Goal: Transaction & Acquisition: Book appointment/travel/reservation

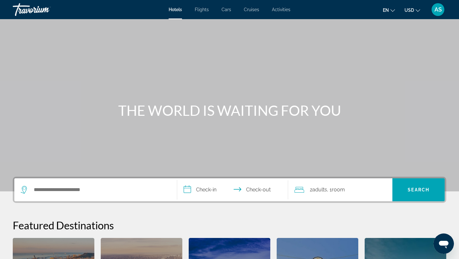
click at [393, 9] on icon "Change language" at bounding box center [393, 10] width 4 height 4
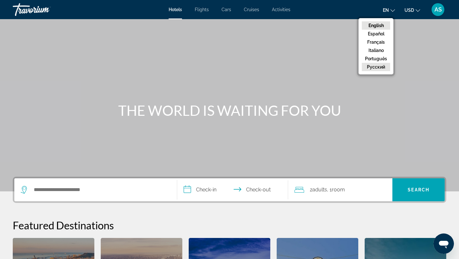
click at [378, 66] on button "русский" at bounding box center [376, 67] width 28 height 8
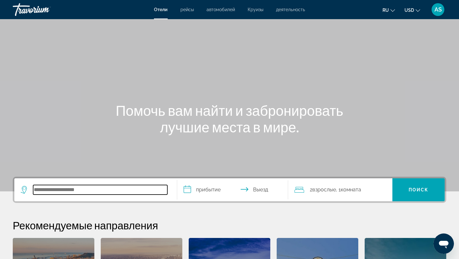
click at [69, 191] on input "Search hotel destination" at bounding box center [100, 190] width 134 height 10
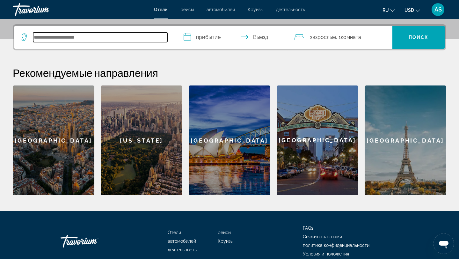
scroll to position [156, 0]
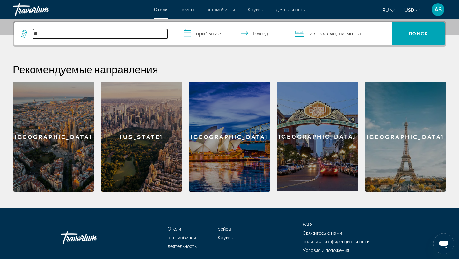
type input "*"
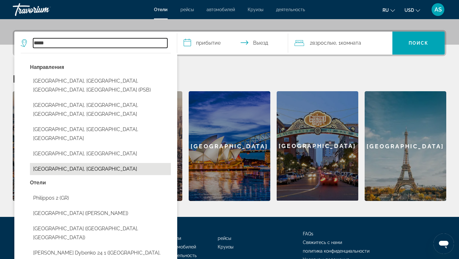
scroll to position [143, 0]
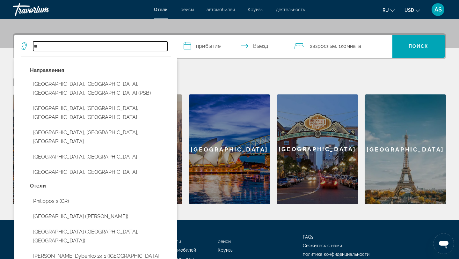
type input "*"
click at [109, 47] on input "********" at bounding box center [100, 46] width 134 height 10
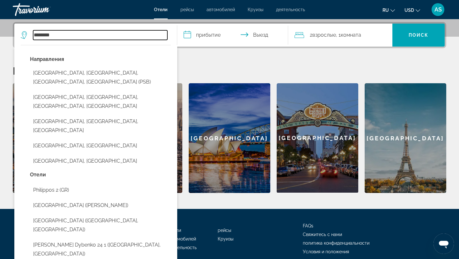
scroll to position [156, 0]
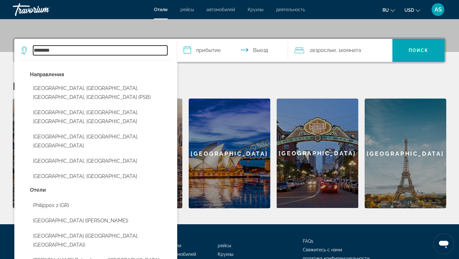
click at [115, 49] on input "********" at bounding box center [100, 51] width 134 height 10
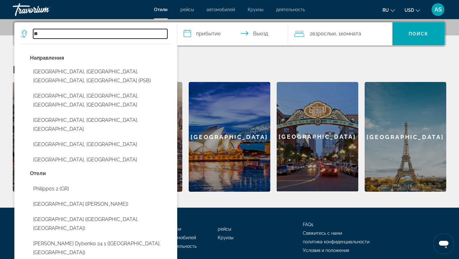
type input "*"
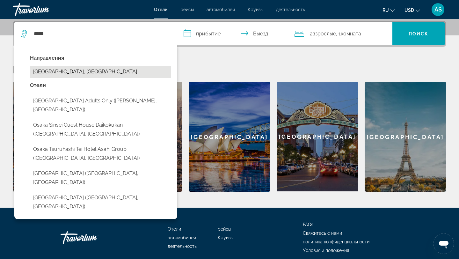
click at [89, 69] on button "Osaka Bayside, Japan" at bounding box center [100, 72] width 141 height 12
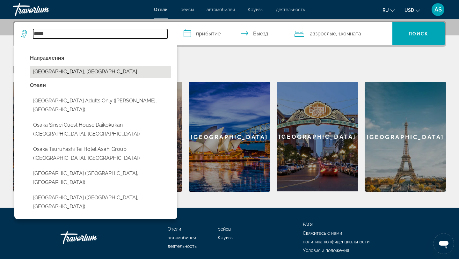
type input "**********"
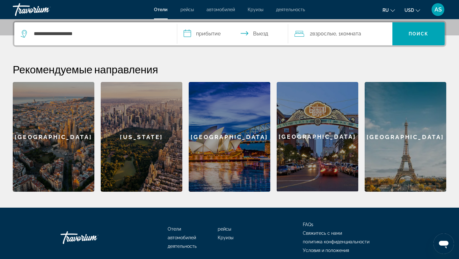
click at [207, 31] on input "**********" at bounding box center [233, 34] width 113 height 25
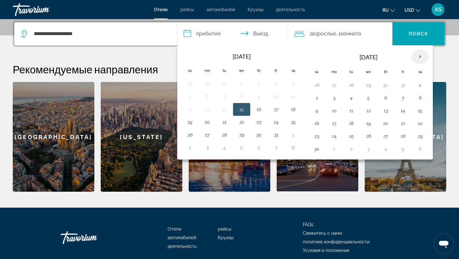
click at [423, 56] on th "Next month" at bounding box center [420, 57] width 17 height 14
click at [289, 135] on button "29" at bounding box center [293, 136] width 10 height 9
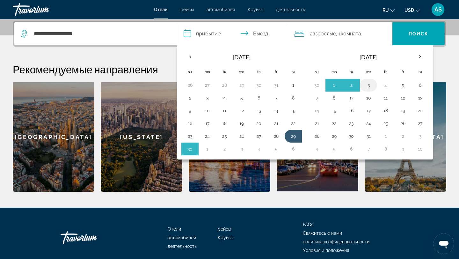
click at [370, 86] on button "3" at bounding box center [368, 85] width 10 height 9
type input "**********"
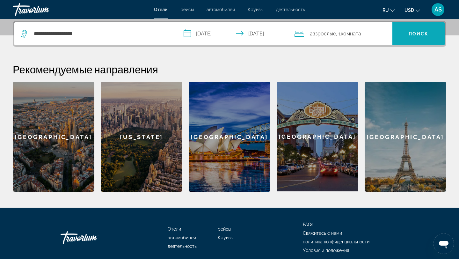
click at [425, 34] on span "Поиск" at bounding box center [419, 33] width 20 height 5
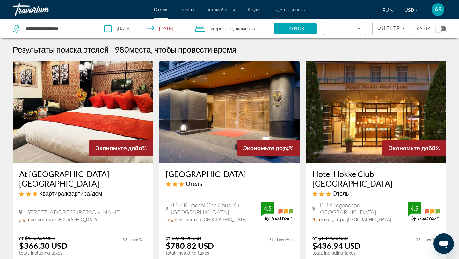
click at [440, 10] on span "AS" at bounding box center [438, 9] width 7 height 6
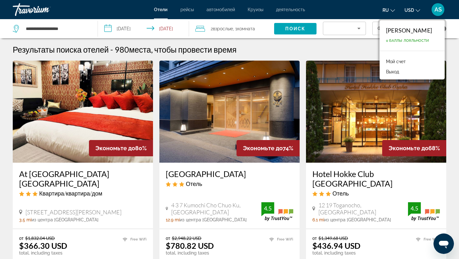
click at [414, 41] on span "0 Баллы лояльности" at bounding box center [407, 41] width 43 height 4
click at [393, 60] on link "Мой счет" at bounding box center [396, 61] width 26 height 8
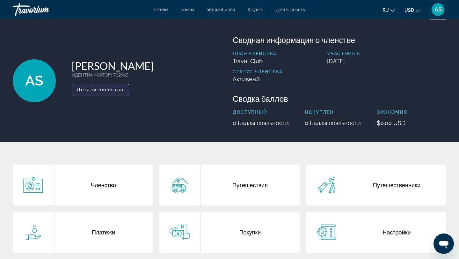
click at [94, 87] on span "Детали членства" at bounding box center [100, 89] width 47 height 5
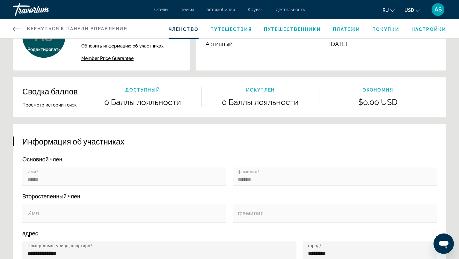
scroll to position [41, 0]
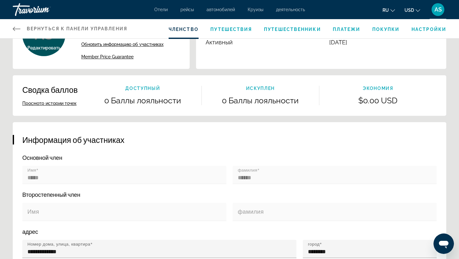
click at [65, 102] on button "Просмотр истории точек" at bounding box center [49, 103] width 54 height 6
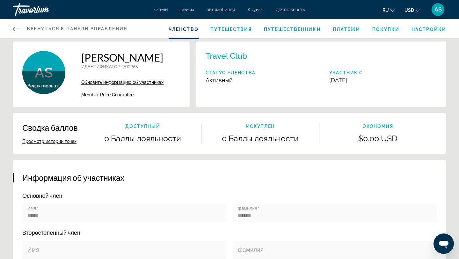
scroll to position [0, 0]
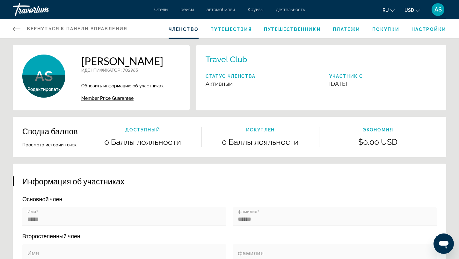
click at [351, 31] on span "Платежи" at bounding box center [346, 29] width 27 height 5
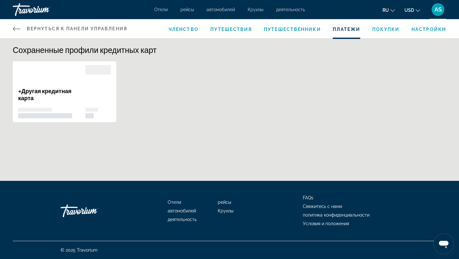
click at [15, 28] on icon "Main content" at bounding box center [17, 29] width 8 height 8
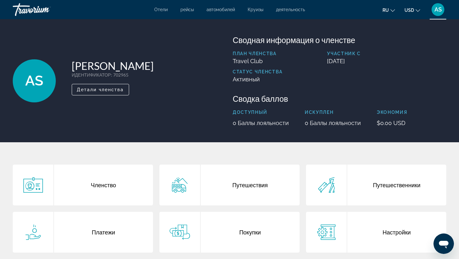
click at [191, 11] on span "рейсы" at bounding box center [186, 9] width 13 height 5
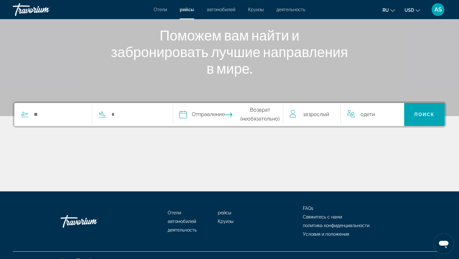
scroll to position [86, 0]
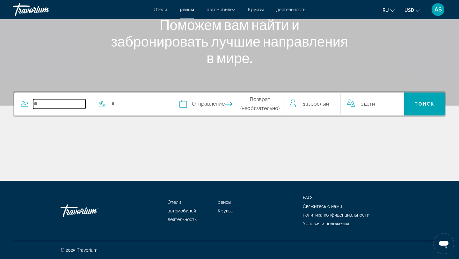
click at [76, 103] on input "Search widget" at bounding box center [59, 104] width 52 height 10
click at [116, 104] on input "Search widget" at bounding box center [137, 104] width 52 height 10
type input "*"
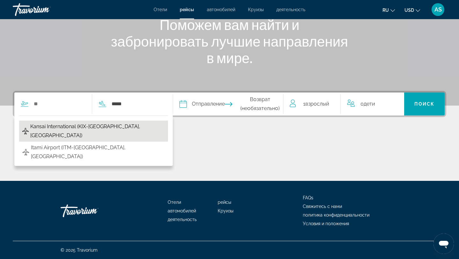
click at [135, 128] on button "Kansai International (KIX-Osaka, Japan)" at bounding box center [93, 131] width 149 height 21
type input "**********"
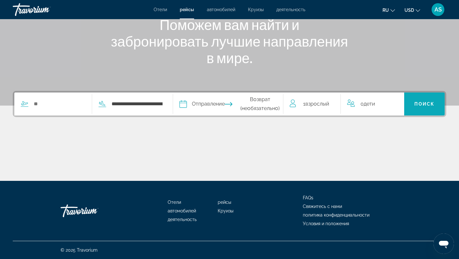
click at [429, 105] on span "Поиск" at bounding box center [424, 103] width 20 height 5
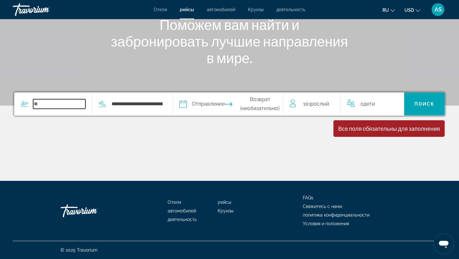
click at [49, 106] on input "Search widget" at bounding box center [59, 104] width 52 height 10
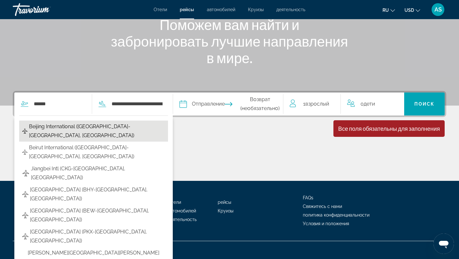
click at [71, 126] on span "Beijing International (PEK-Beijing, China)" at bounding box center [97, 131] width 136 height 18
type input "**********"
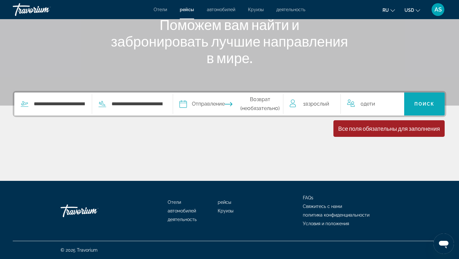
click at [418, 105] on span "Поиск" at bounding box center [424, 103] width 20 height 5
click at [226, 104] on input "Depart date" at bounding box center [205, 104] width 55 height 25
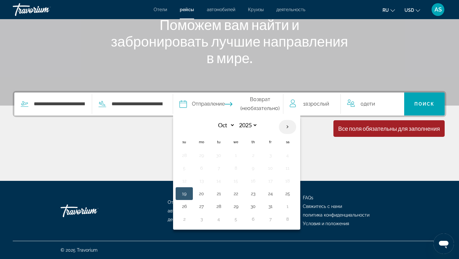
click at [291, 131] on th "Next month" at bounding box center [287, 127] width 17 height 14
select select "**"
click at [293, 206] on button "29" at bounding box center [287, 206] width 10 height 9
type input "**********"
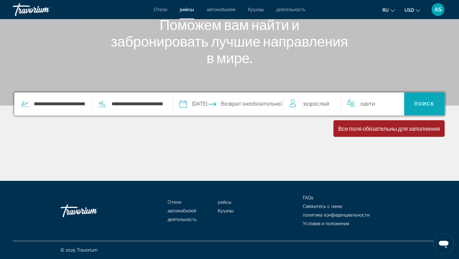
click at [437, 98] on span "Search" at bounding box center [424, 103] width 40 height 15
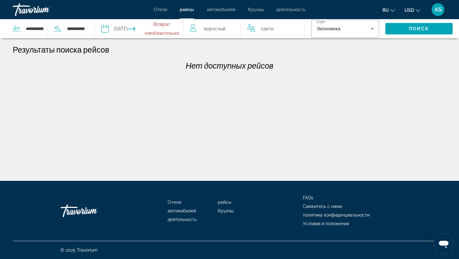
click at [156, 12] on div "Отели рейсы автомобилей Круизы деятельность Отели рейсы автомобилей Круизы деят…" at bounding box center [229, 9] width 459 height 17
click at [158, 11] on span "Отели" at bounding box center [160, 9] width 13 height 5
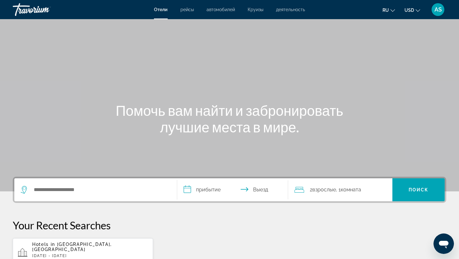
click at [32, 9] on div "Travorium" at bounding box center [45, 9] width 64 height 17
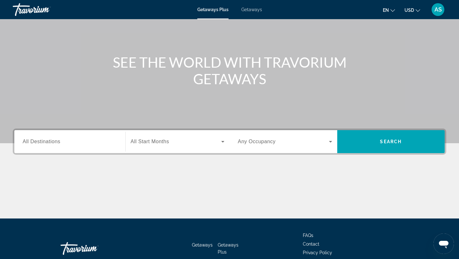
scroll to position [50, 0]
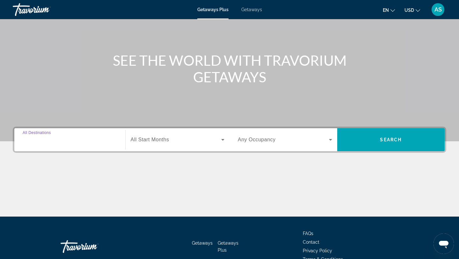
click at [100, 140] on input "Destination All Destinations" at bounding box center [70, 140] width 94 height 8
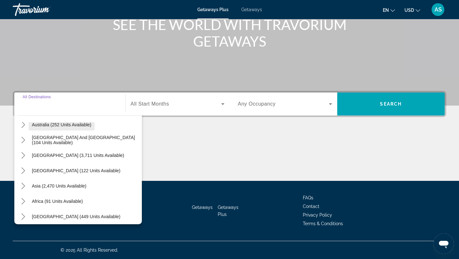
scroll to position [103, 0]
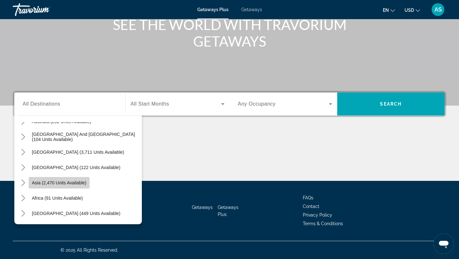
click at [64, 180] on span "Asia (2,470 units available)" at bounding box center [59, 182] width 55 height 5
type input "**********"
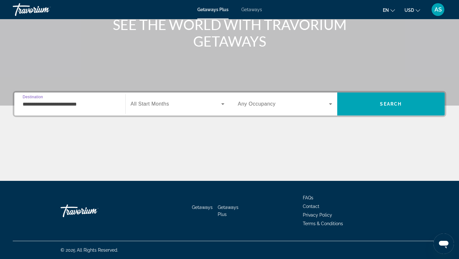
click at [157, 104] on span "All Start Months" at bounding box center [150, 103] width 39 height 5
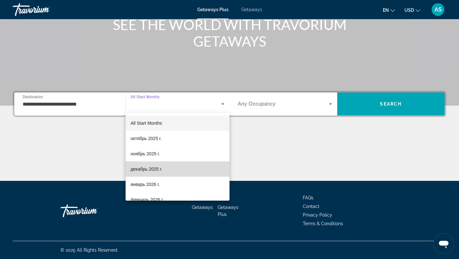
click at [156, 168] on span "декабрь 2025 г." at bounding box center [147, 169] width 32 height 8
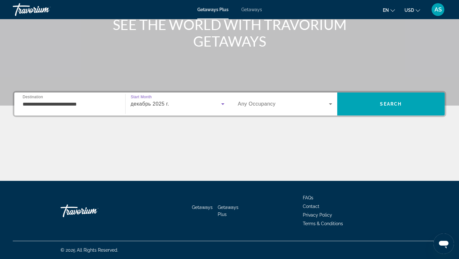
click at [200, 109] on div "декабрь 2025 г." at bounding box center [178, 104] width 94 height 18
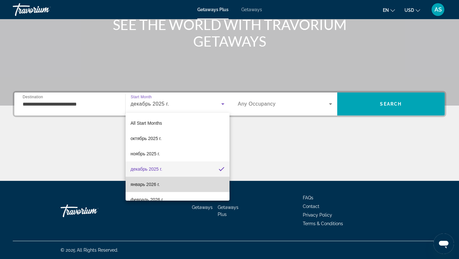
click at [163, 187] on mat-option "январь 2026 г." at bounding box center [178, 184] width 104 height 15
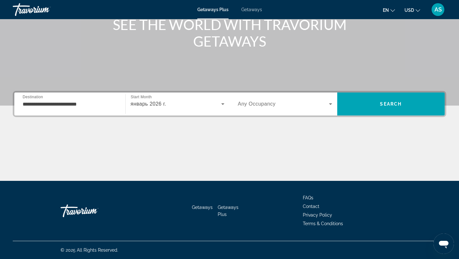
click at [319, 108] on div "Search widget" at bounding box center [285, 104] width 94 height 18
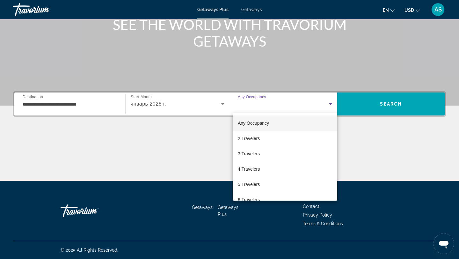
click at [318, 106] on div at bounding box center [229, 129] width 459 height 259
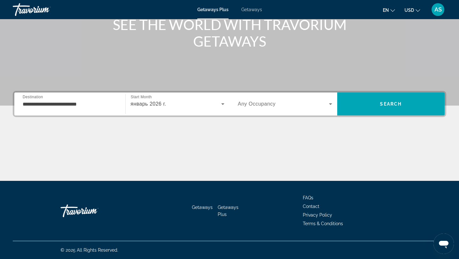
click at [318, 105] on span "Search widget" at bounding box center [283, 104] width 91 height 8
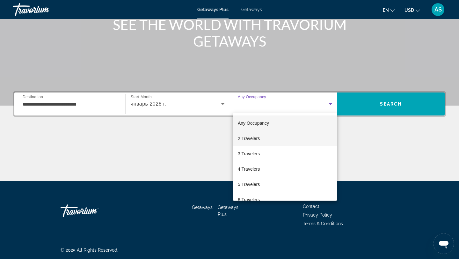
click at [296, 136] on mat-option "2 Travelers" at bounding box center [285, 138] width 105 height 15
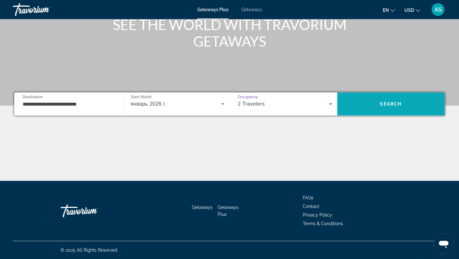
click at [364, 105] on span "Search" at bounding box center [391, 103] width 108 height 15
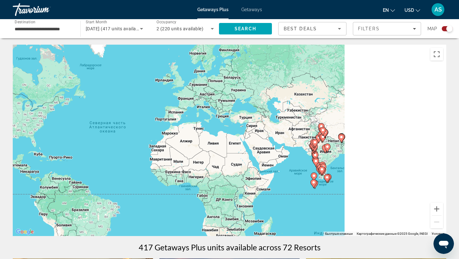
drag, startPoint x: 383, startPoint y: 148, endPoint x: 259, endPoint y: 143, distance: 123.8
click at [260, 143] on div "Чтобы активировать перетаскивание с помощью клавиатуры, нажмите Alt + Ввод. Пос…" at bounding box center [230, 140] width 434 height 191
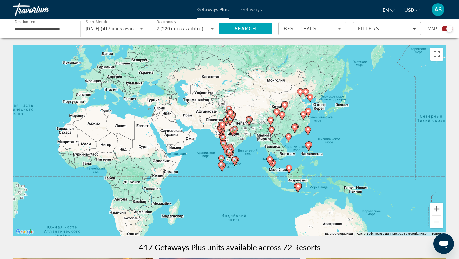
drag, startPoint x: 344, startPoint y: 169, endPoint x: 284, endPoint y: 154, distance: 61.8
click at [286, 154] on div "Чтобы активировать перетаскивание с помощью клавиатуры, нажмите Alt + Ввод. Пос…" at bounding box center [230, 140] width 434 height 191
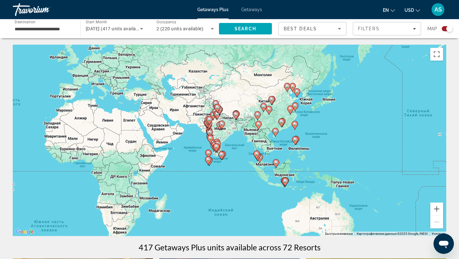
click at [296, 142] on icon "Main content" at bounding box center [295, 140] width 6 height 8
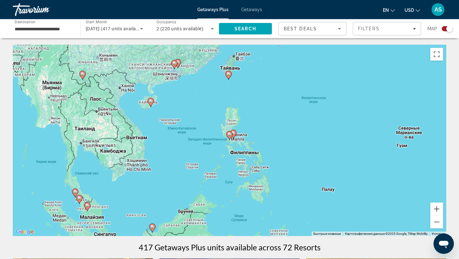
click at [230, 136] on icon "Main content" at bounding box center [230, 135] width 6 height 8
type input "**********"
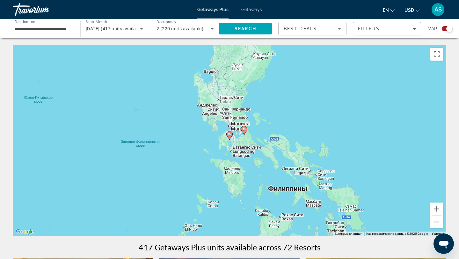
click at [230, 136] on icon "Main content" at bounding box center [230, 135] width 6 height 8
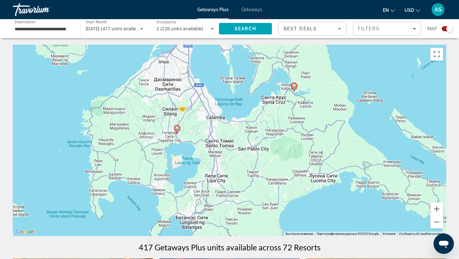
drag, startPoint x: 276, startPoint y: 180, endPoint x: 232, endPoint y: 133, distance: 65.0
click at [231, 136] on div "Чтобы активировать перетаскивание с помощью клавиатуры, нажмите Alt + Ввод. Пос…" at bounding box center [230, 140] width 434 height 191
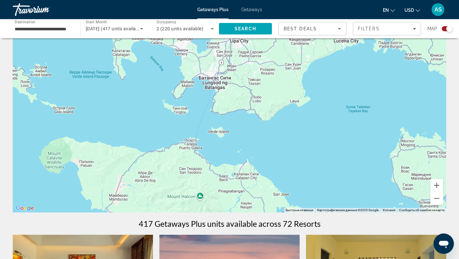
scroll to position [25, 0]
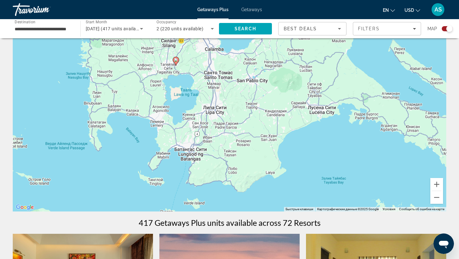
drag, startPoint x: 240, startPoint y: 117, endPoint x: 211, endPoint y: 170, distance: 60.6
click at [211, 171] on div "Чтобы активировать перетаскивание с помощью клавиатуры, нажмите Alt + Ввод. Пос…" at bounding box center [230, 115] width 434 height 191
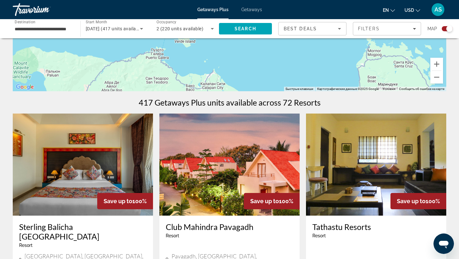
scroll to position [0, 0]
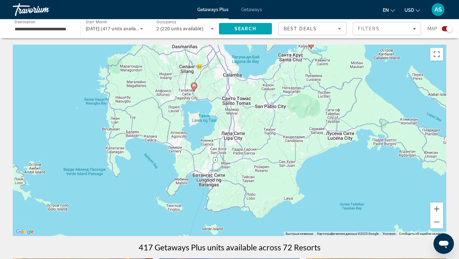
drag, startPoint x: 208, startPoint y: 101, endPoint x: 240, endPoint y: 153, distance: 60.3
click at [240, 153] on div "Чтобы активировать перетаскивание с помощью клавиатуры, нажмите Alt + Ввод. Пос…" at bounding box center [230, 140] width 434 height 191
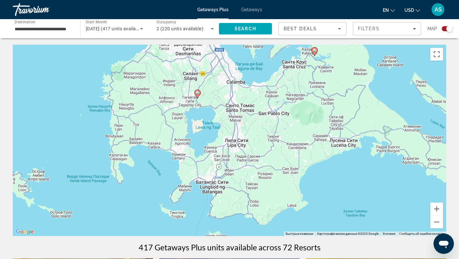
click at [196, 96] on icon "Main content" at bounding box center [197, 94] width 6 height 9
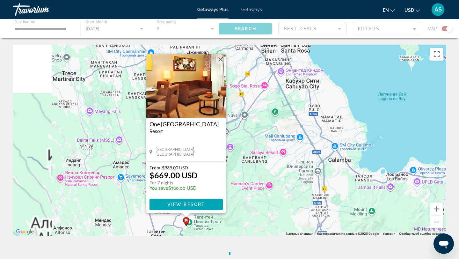
drag, startPoint x: 187, startPoint y: 148, endPoint x: 273, endPoint y: 148, distance: 85.4
click at [273, 148] on div "Чтобы активировать перетаскивание с помощью клавиатуры, нажмите Alt + Ввод. Пос…" at bounding box center [230, 140] width 434 height 191
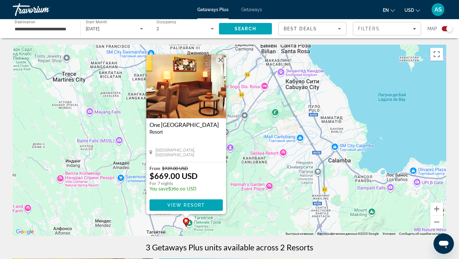
drag, startPoint x: 325, startPoint y: 98, endPoint x: 234, endPoint y: 143, distance: 101.8
click at [237, 142] on div "Чтобы активировать перетаскивание с помощью клавиатуры, нажмите Alt + Ввод. Пос…" at bounding box center [230, 140] width 434 height 191
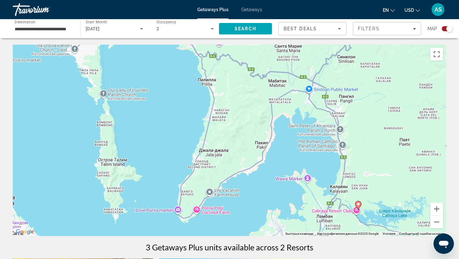
drag, startPoint x: 262, startPoint y: 94, endPoint x: 224, endPoint y: 96, distance: 38.0
click at [225, 97] on div "Чтобы активировать перетаскивание с помощью клавиатуры, нажмите Alt + Ввод. Пос…" at bounding box center [230, 140] width 434 height 191
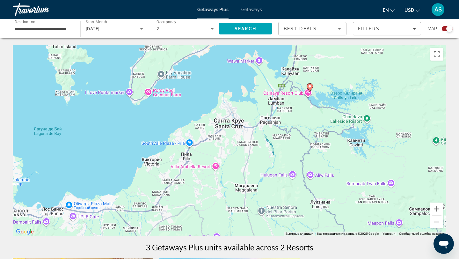
click at [310, 85] on image "Main content" at bounding box center [310, 86] width 4 height 4
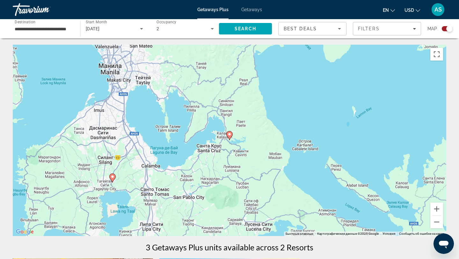
click at [230, 132] on image "Main content" at bounding box center [230, 134] width 4 height 4
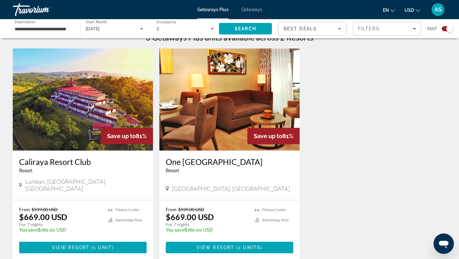
scroll to position [208, 0]
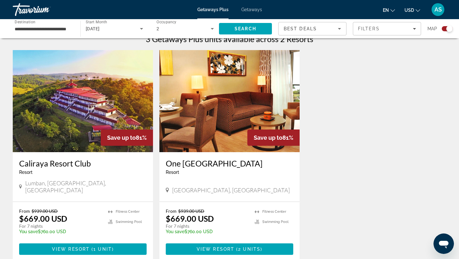
click at [142, 103] on img "Main content" at bounding box center [83, 101] width 140 height 102
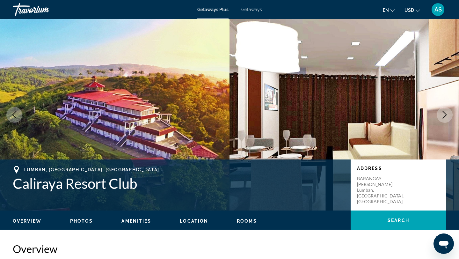
click at [444, 107] on button "Next image" at bounding box center [445, 115] width 16 height 16
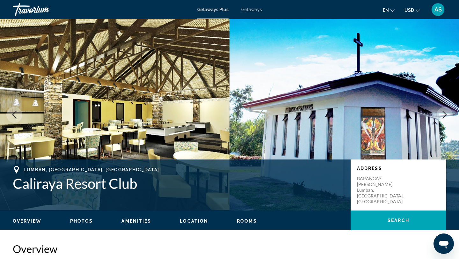
click at [446, 111] on icon "Next image" at bounding box center [445, 115] width 8 height 8
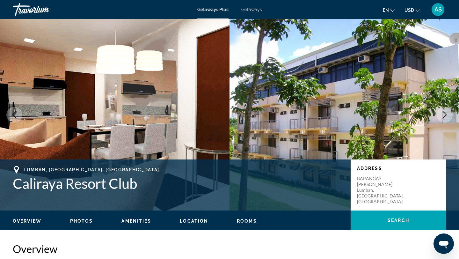
click at [446, 116] on icon "Next image" at bounding box center [445, 115] width 8 height 8
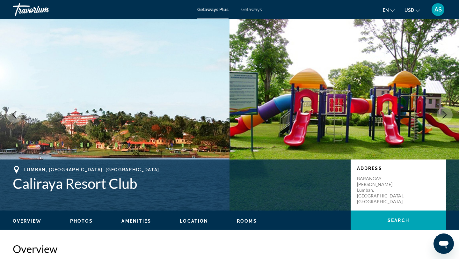
click at [446, 116] on icon "Next image" at bounding box center [445, 115] width 8 height 8
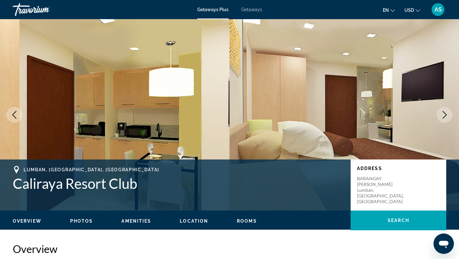
click at [446, 116] on icon "Next image" at bounding box center [445, 115] width 8 height 8
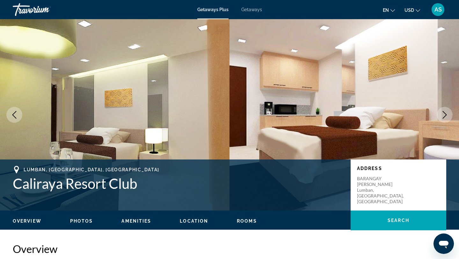
click at [445, 117] on icon "Next image" at bounding box center [445, 115] width 8 height 8
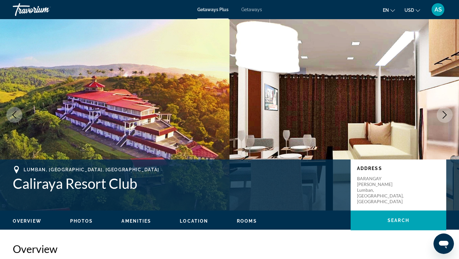
click at [445, 117] on icon "Next image" at bounding box center [445, 115] width 8 height 8
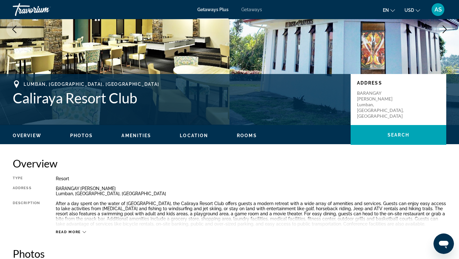
scroll to position [90, 0]
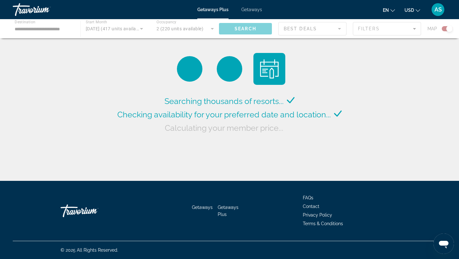
click at [128, 30] on div "Main content" at bounding box center [229, 28] width 459 height 19
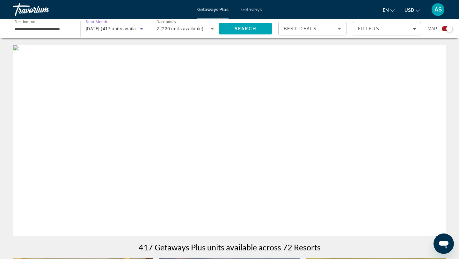
click at [130, 28] on span "[DATE] (417 units available)" at bounding box center [115, 28] width 58 height 5
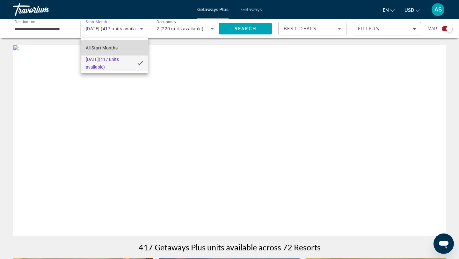
click at [121, 50] on mat-option "All Start Months" at bounding box center [115, 47] width 68 height 15
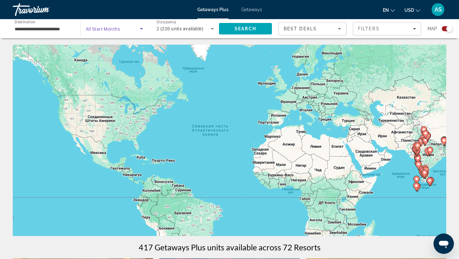
click at [128, 28] on span "Search widget" at bounding box center [113, 29] width 54 height 8
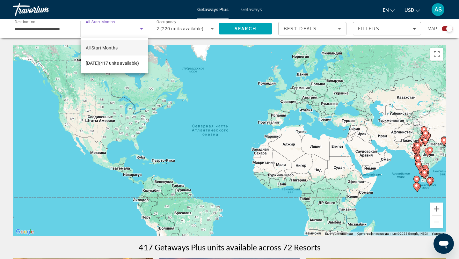
click at [128, 28] on div at bounding box center [229, 129] width 459 height 259
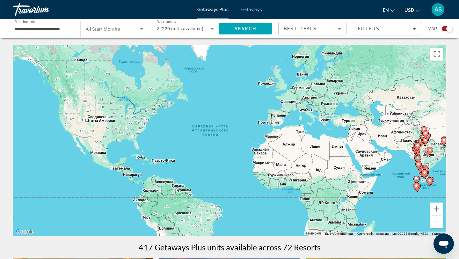
click at [199, 30] on span "2 (220 units available)" at bounding box center [180, 28] width 47 height 5
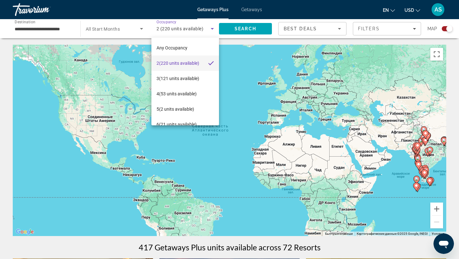
click at [243, 27] on div at bounding box center [229, 129] width 459 height 259
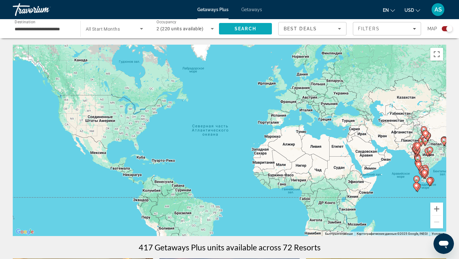
click at [243, 27] on span "Search" at bounding box center [246, 28] width 22 height 5
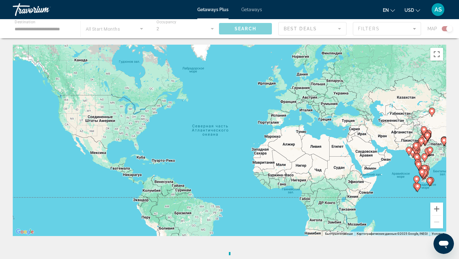
click at [133, 31] on div "Main content" at bounding box center [229, 28] width 459 height 19
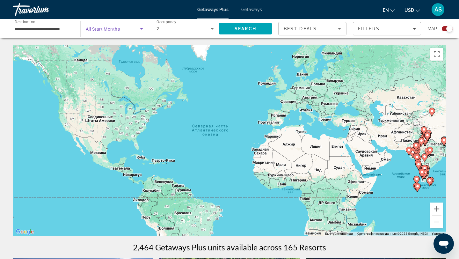
click at [134, 29] on span "Search widget" at bounding box center [113, 29] width 54 height 8
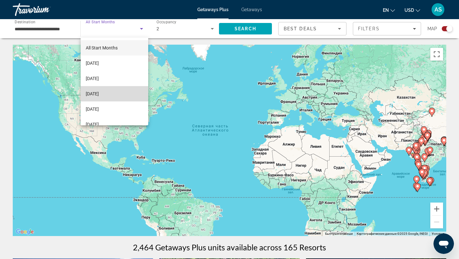
click at [121, 97] on mat-option "[DATE]" at bounding box center [115, 93] width 68 height 15
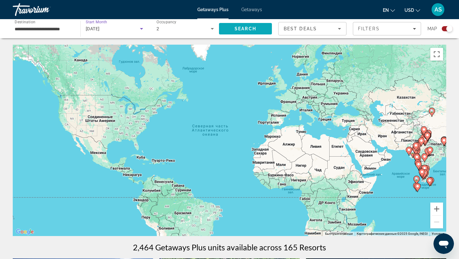
click at [236, 28] on span "Search" at bounding box center [246, 28] width 22 height 5
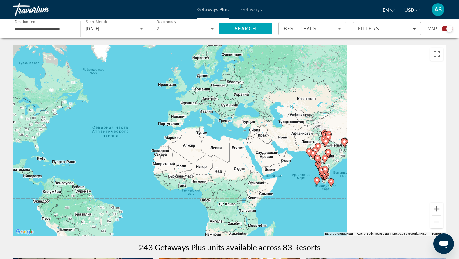
drag, startPoint x: 377, startPoint y: 157, endPoint x: 276, endPoint y: 159, distance: 100.7
click at [276, 159] on div "Чтобы активировать перетаскивание с помощью клавиатуры, нажмите Alt + Ввод. Пос…" at bounding box center [230, 140] width 434 height 191
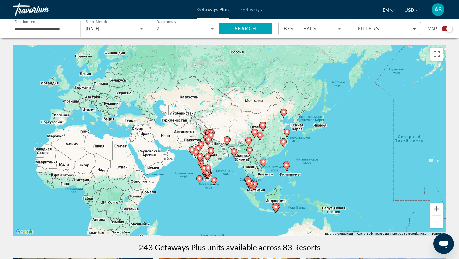
drag, startPoint x: 313, startPoint y: 189, endPoint x: 260, endPoint y: 171, distance: 56.3
click at [260, 171] on div "Чтобы активировать перетаскивание с помощью клавиатуры, нажмите Alt + Ввод. Пос…" at bounding box center [230, 140] width 434 height 191
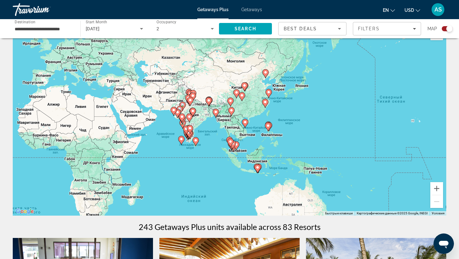
scroll to position [21, 0]
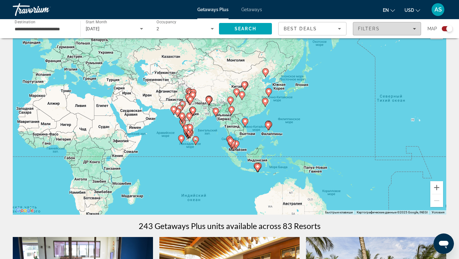
click at [381, 31] on div "Filters" at bounding box center [387, 28] width 58 height 5
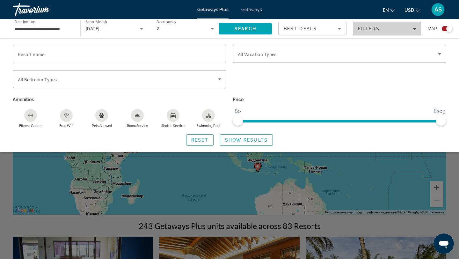
click at [386, 28] on div "Filters" at bounding box center [387, 28] width 58 height 5
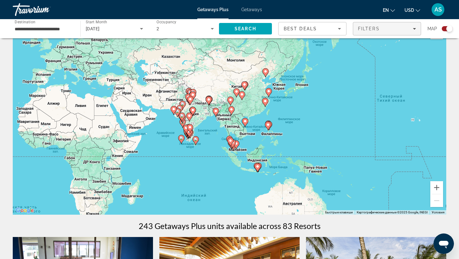
click at [386, 28] on div "Filters" at bounding box center [387, 28] width 58 height 5
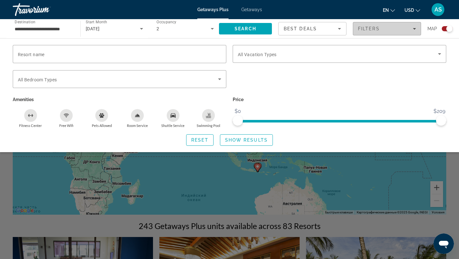
click at [399, 27] on div "Filters" at bounding box center [387, 28] width 58 height 5
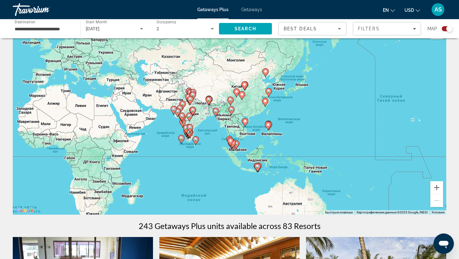
click at [264, 125] on div "Чтобы активировать перетаскивание с помощью клавиатуры, нажмите Alt + Ввод. Пос…" at bounding box center [230, 118] width 434 height 191
click at [270, 125] on image "Main content" at bounding box center [268, 125] width 4 height 4
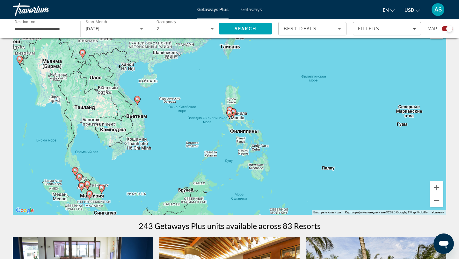
click at [229, 117] on icon "Main content" at bounding box center [230, 114] width 6 height 8
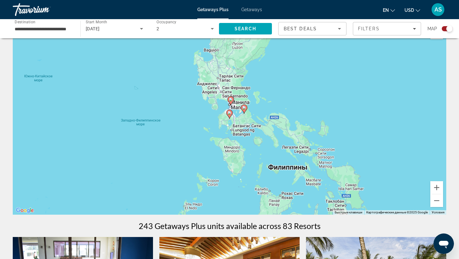
click at [244, 109] on image "Main content" at bounding box center [244, 108] width 4 height 4
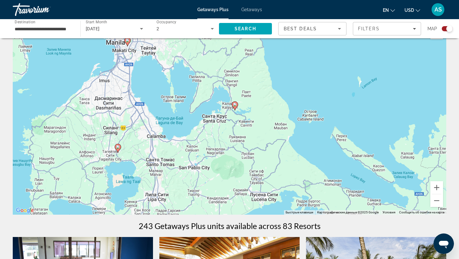
drag, startPoint x: 193, startPoint y: 172, endPoint x: 260, endPoint y: 127, distance: 81.4
click at [259, 127] on div "Чтобы активировать перетаскивание с помощью клавиатуры, нажмите Alt + Ввод. Пос…" at bounding box center [230, 118] width 434 height 191
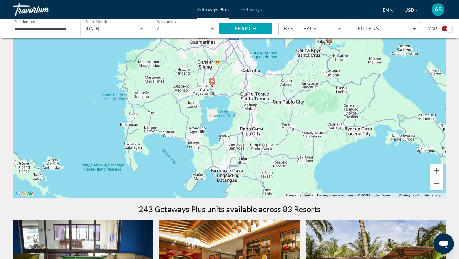
scroll to position [37, 0]
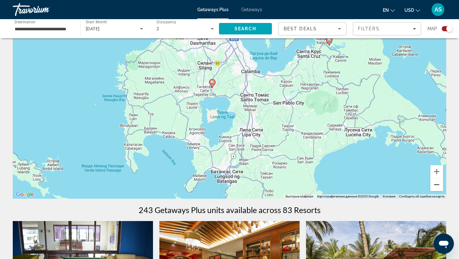
click at [436, 183] on button "Уменьшить" at bounding box center [436, 184] width 13 height 13
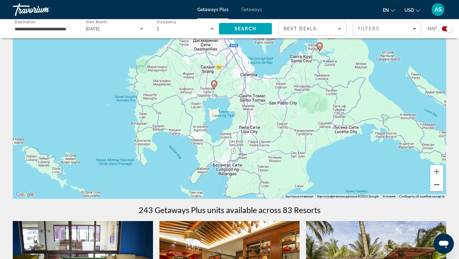
click at [436, 183] on button "Уменьшить" at bounding box center [436, 184] width 13 height 13
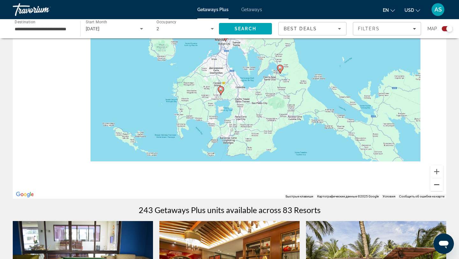
click at [436, 183] on button "Уменьшить" at bounding box center [436, 184] width 13 height 13
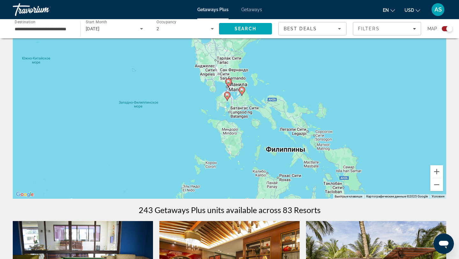
drag, startPoint x: 189, startPoint y: 176, endPoint x: 283, endPoint y: 171, distance: 94.1
click at [280, 171] on div "Чтобы активировать перетаскивание с помощью клавиатуры, нажмите Alt + Ввод. Пос…" at bounding box center [230, 102] width 434 height 191
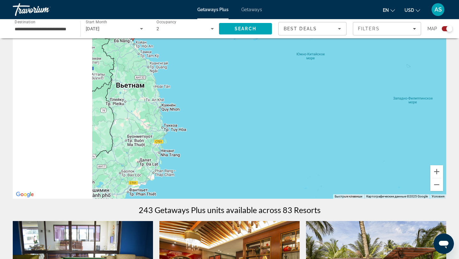
drag, startPoint x: 175, startPoint y: 143, endPoint x: 279, endPoint y: 143, distance: 103.6
click at [276, 143] on div "Чтобы активировать перетаскивание с помощью клавиатуры, нажмите Alt + Ввод. Пос…" at bounding box center [230, 102] width 434 height 191
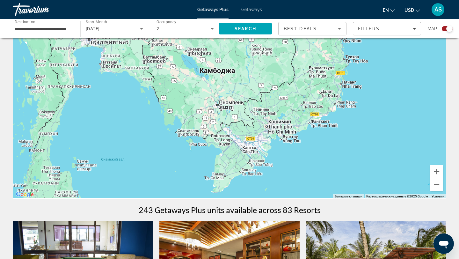
drag, startPoint x: 258, startPoint y: 164, endPoint x: 254, endPoint y: 94, distance: 70.0
click at [254, 94] on div "Чтобы активировать перетаскивание с помощью клавиатуры, нажмите Alt + Ввод. Пос…" at bounding box center [230, 102] width 434 height 191
drag, startPoint x: 324, startPoint y: 89, endPoint x: 285, endPoint y: 174, distance: 93.3
click at [286, 172] on div "Чтобы активировать перетаскивание с помощью клавиатуры, нажмите Alt + Ввод. Пос…" at bounding box center [230, 102] width 434 height 191
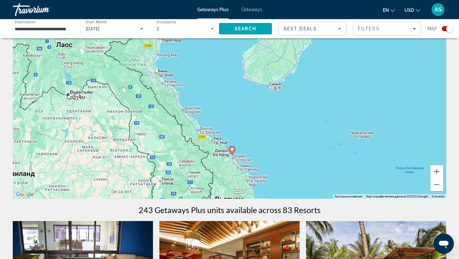
click at [231, 149] on image "Main content" at bounding box center [232, 149] width 4 height 4
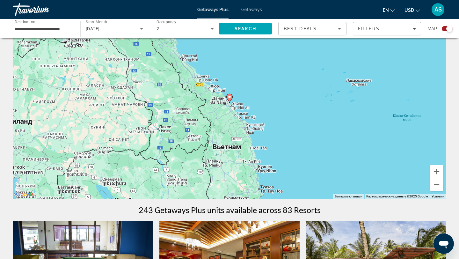
click at [230, 98] on image "Main content" at bounding box center [230, 97] width 4 height 4
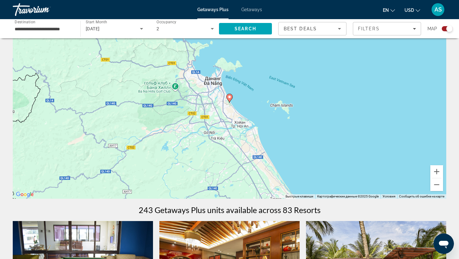
click at [230, 96] on image "Main content" at bounding box center [230, 97] width 4 height 4
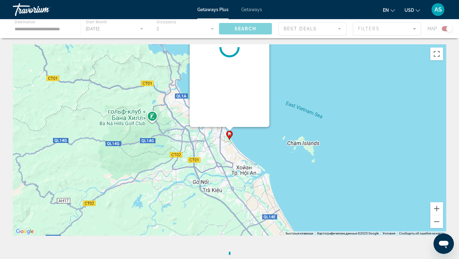
scroll to position [0, 0]
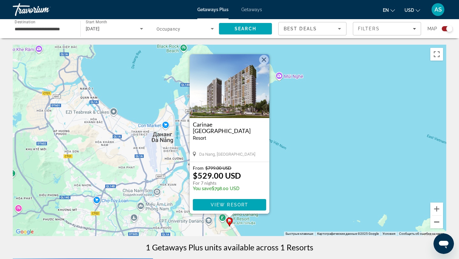
click at [436, 223] on button "Уменьшить" at bounding box center [436, 221] width 13 height 13
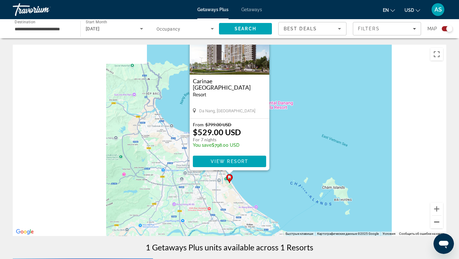
click at [436, 223] on button "Уменьшить" at bounding box center [436, 221] width 13 height 13
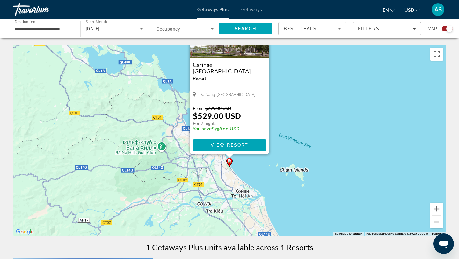
click at [436, 223] on button "Уменьшить" at bounding box center [436, 221] width 13 height 13
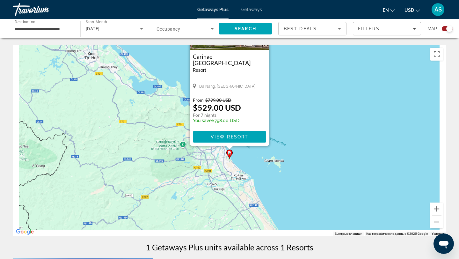
click at [436, 223] on button "Уменьшить" at bounding box center [436, 221] width 13 height 13
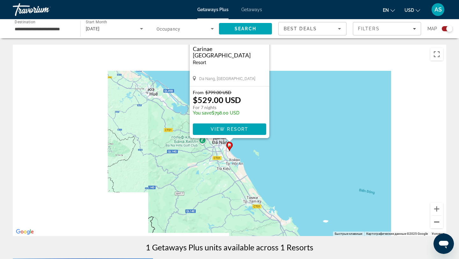
click at [436, 223] on button "Уменьшить" at bounding box center [436, 221] width 13 height 13
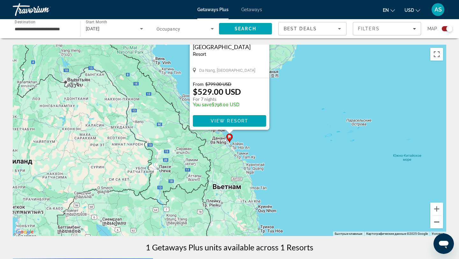
click at [436, 223] on button "Уменьшить" at bounding box center [436, 221] width 13 height 13
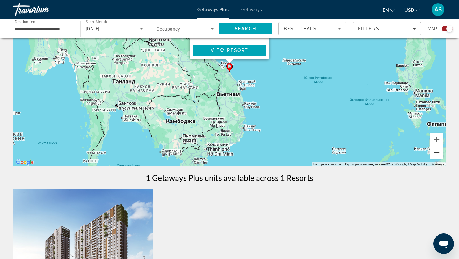
scroll to position [84, 0]
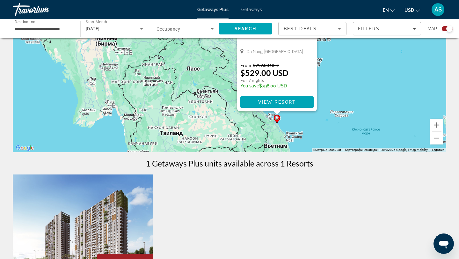
drag, startPoint x: 208, startPoint y: 125, endPoint x: 272, endPoint y: 194, distance: 94.7
click at [272, 194] on div "← Переместить влево → Переместить вправо ↑ Переместить вверх ↓ Переместить вниз…" at bounding box center [229, 182] width 459 height 443
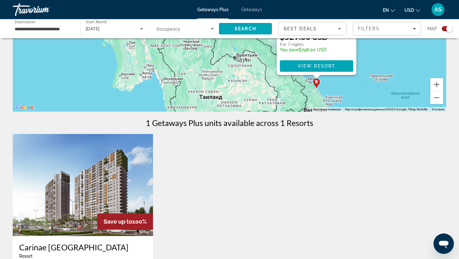
scroll to position [132, 0]
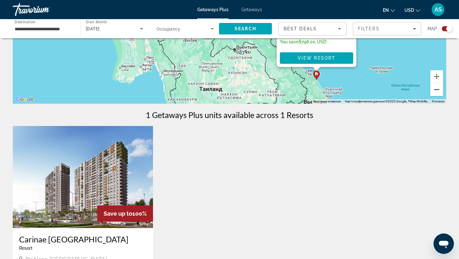
click at [436, 96] on button "Уменьшить" at bounding box center [436, 89] width 13 height 13
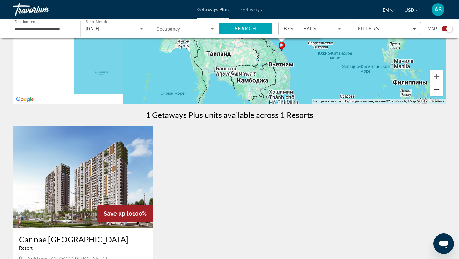
click at [436, 96] on button "Уменьшить" at bounding box center [436, 89] width 13 height 13
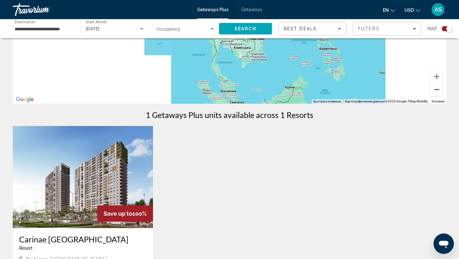
click at [436, 96] on button "Уменьшить" at bounding box center [436, 89] width 13 height 13
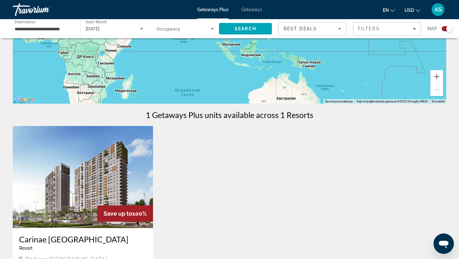
drag, startPoint x: 330, startPoint y: 77, endPoint x: 305, endPoint y: 130, distance: 57.8
click at [306, 128] on div "← Переместить влево → Переместить вправо ↑ Переместить вверх ↓ Переместить вниз…" at bounding box center [229, 133] width 459 height 443
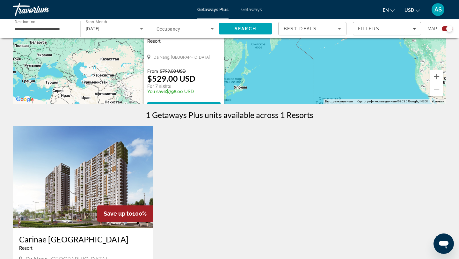
click at [73, 27] on div "**********" at bounding box center [44, 29] width 68 height 18
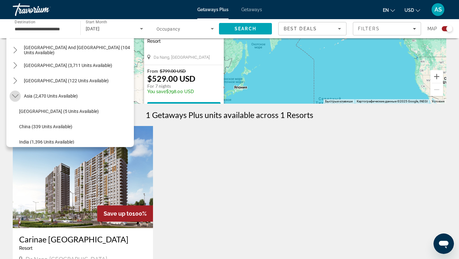
scroll to position [0, 0]
click at [15, 96] on icon "Toggle Asia (2,470 units available) submenu" at bounding box center [15, 96] width 6 height 6
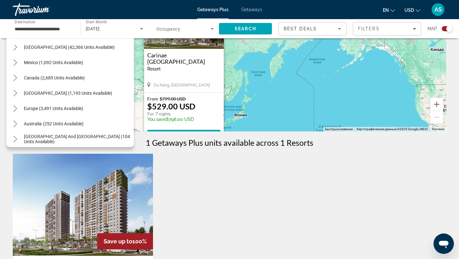
scroll to position [21, 0]
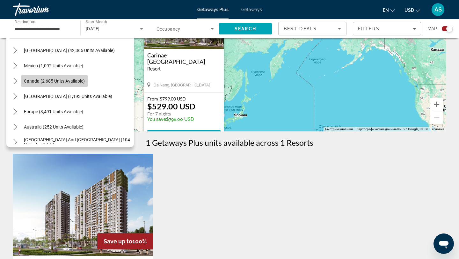
click at [24, 80] on span "Canada (2,685 units available)" at bounding box center [54, 80] width 61 height 5
type input "**********"
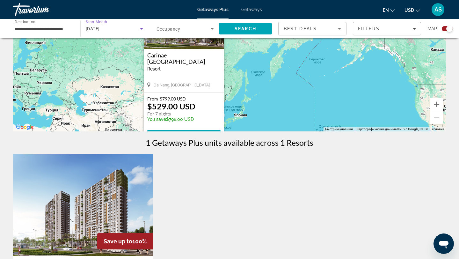
scroll to position [0, 0]
click at [124, 30] on div "[DATE]" at bounding box center [113, 29] width 54 height 8
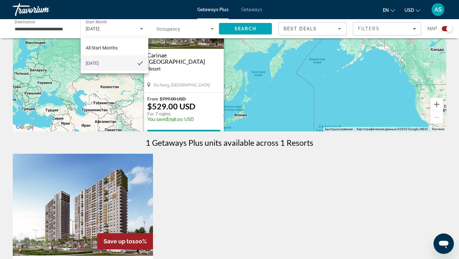
click at [131, 29] on div at bounding box center [229, 129] width 459 height 259
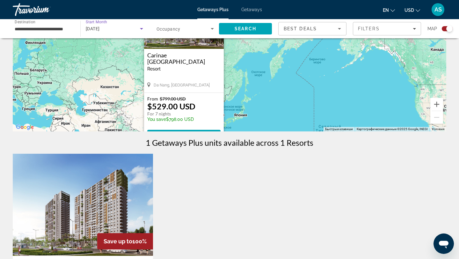
click at [131, 29] on div "[DATE]" at bounding box center [113, 29] width 54 height 8
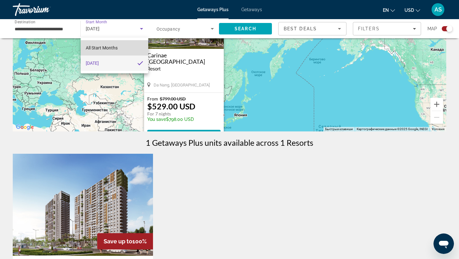
click at [129, 53] on mat-option "All Start Months" at bounding box center [115, 47] width 68 height 15
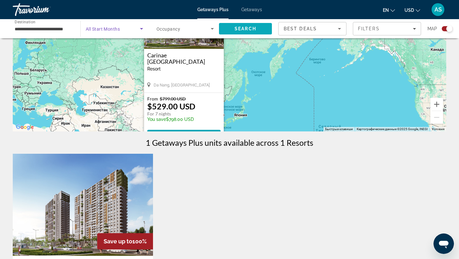
click at [245, 32] on span "Search" at bounding box center [245, 28] width 53 height 15
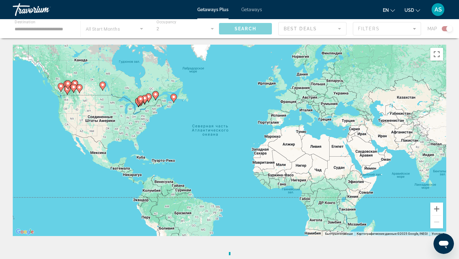
click at [115, 30] on div "Main content" at bounding box center [229, 28] width 459 height 19
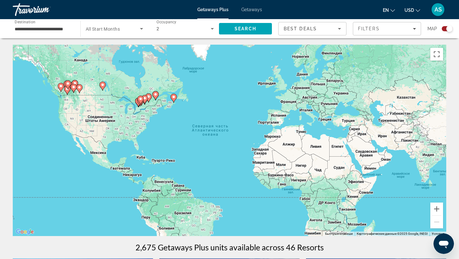
click at [116, 26] on span "All Start Months" at bounding box center [103, 28] width 34 height 5
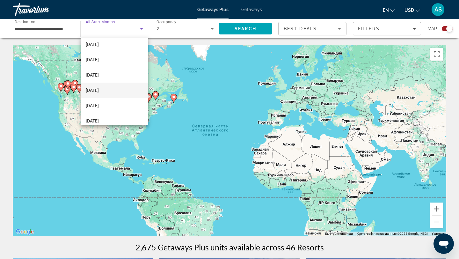
scroll to position [55, 0]
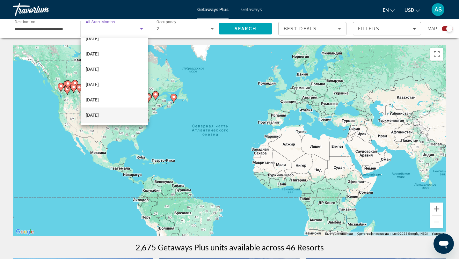
click at [99, 116] on span "[DATE]" at bounding box center [92, 115] width 13 height 8
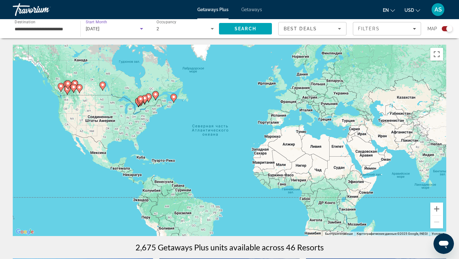
click at [132, 31] on div "[DATE]" at bounding box center [113, 29] width 54 height 8
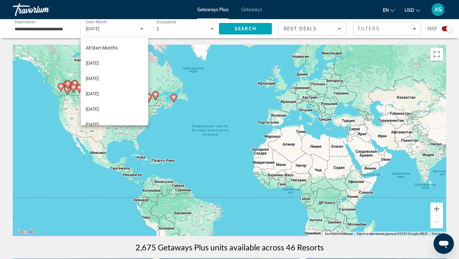
scroll to position [53, 0]
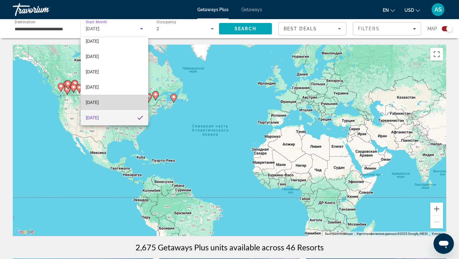
click at [122, 99] on mat-option "[DATE]" at bounding box center [115, 102] width 68 height 15
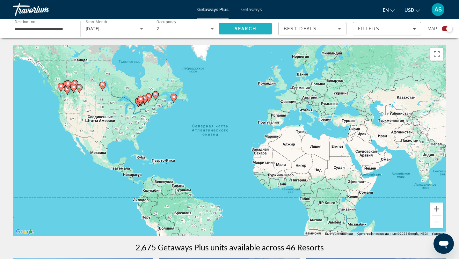
click at [241, 27] on span "Search" at bounding box center [246, 28] width 22 height 5
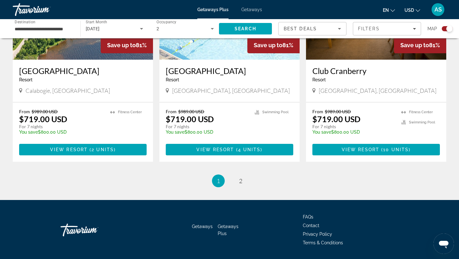
scroll to position [985, 0]
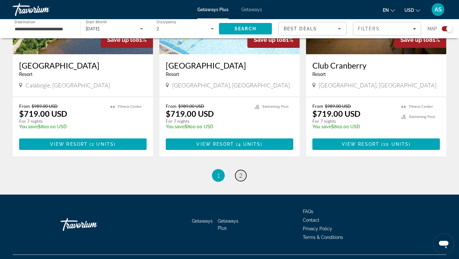
click at [241, 179] on link "page 2" at bounding box center [240, 175] width 11 height 11
